Goal: Task Accomplishment & Management: Manage account settings

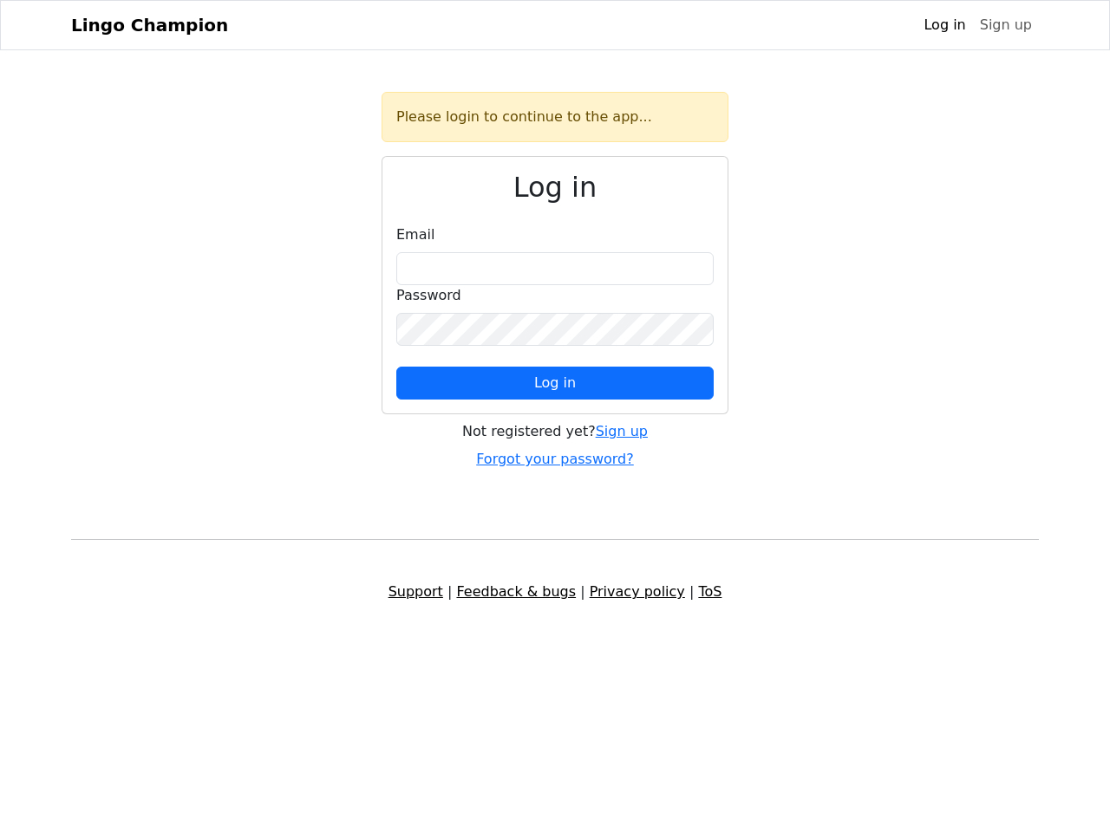
click at [555, 383] on span "Log in" at bounding box center [555, 382] width 42 height 16
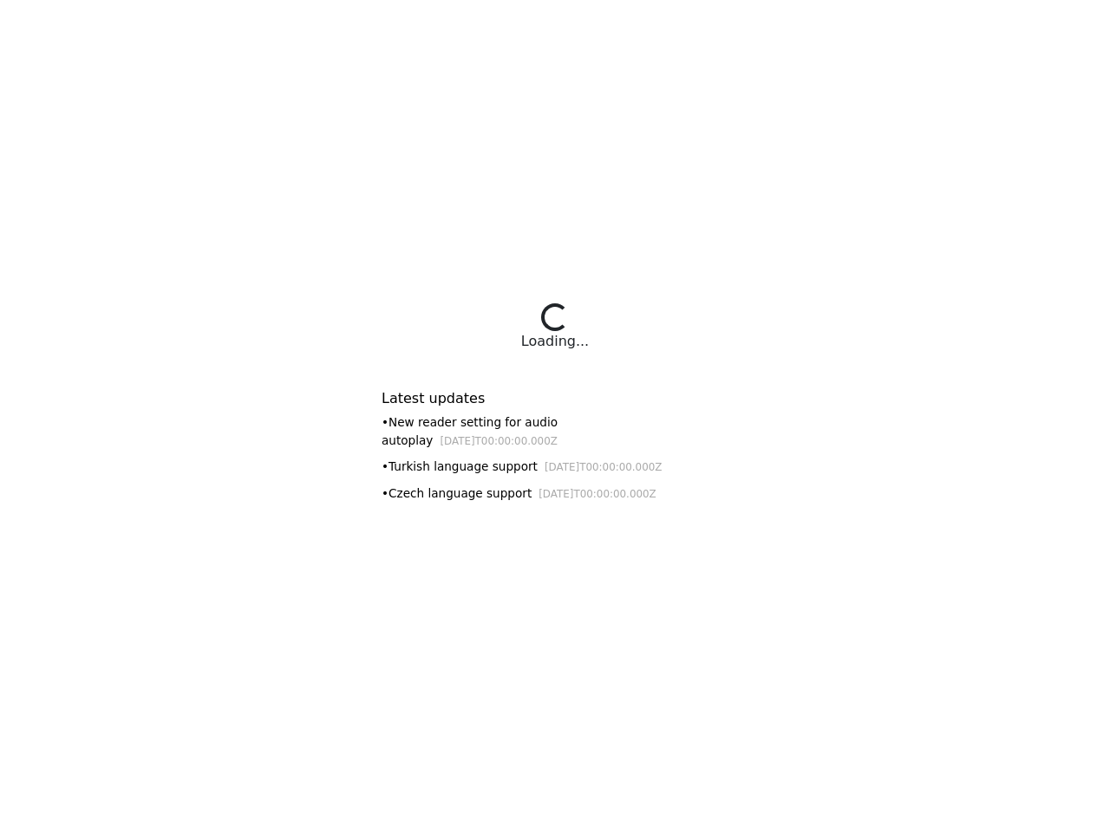
click at [555, 416] on div "Latest updates • New reader setting for audio autoplay [DATE]T00:00:00.000Z • T…" at bounding box center [554, 440] width 347 height 142
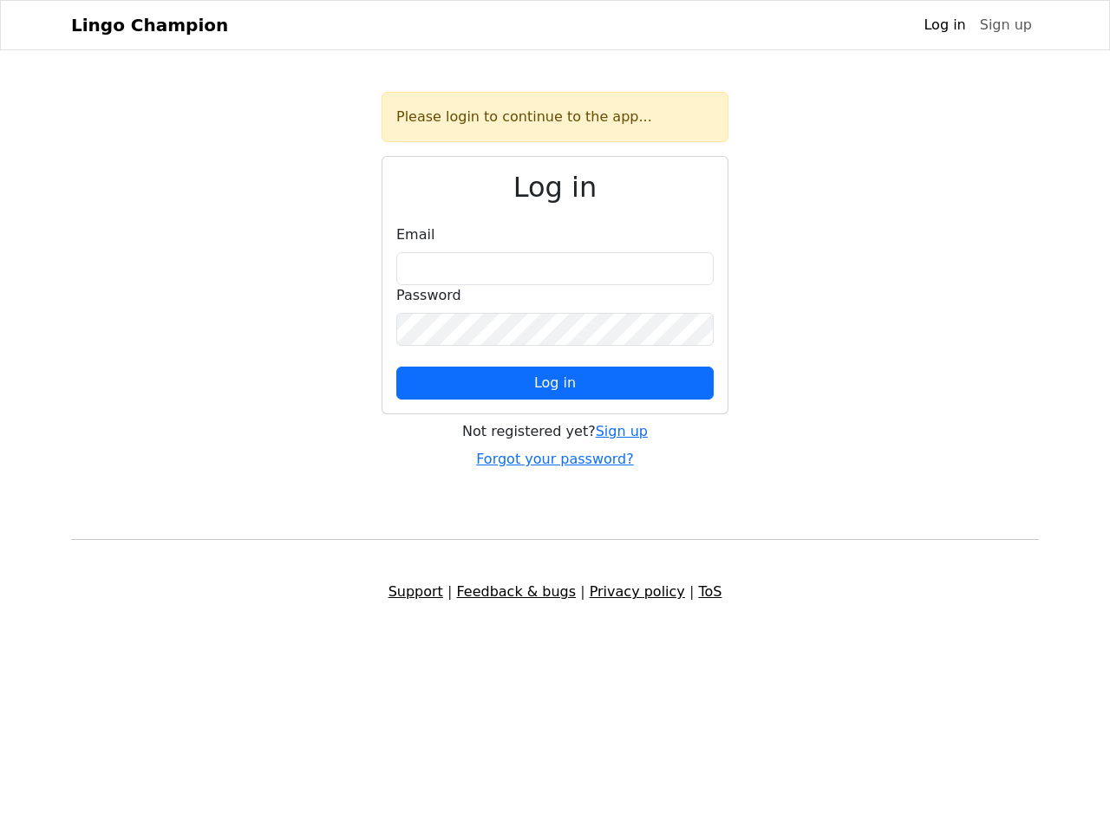
click at [555, 383] on span "Log in" at bounding box center [555, 382] width 42 height 16
